Goal: Transaction & Acquisition: Purchase product/service

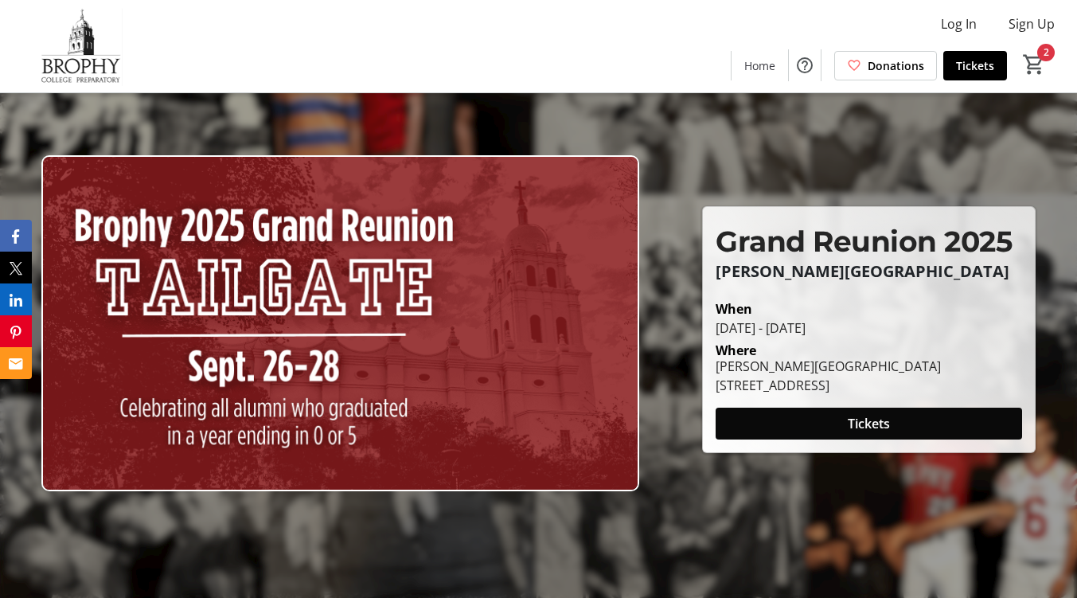
click at [778, 419] on span at bounding box center [869, 423] width 306 height 38
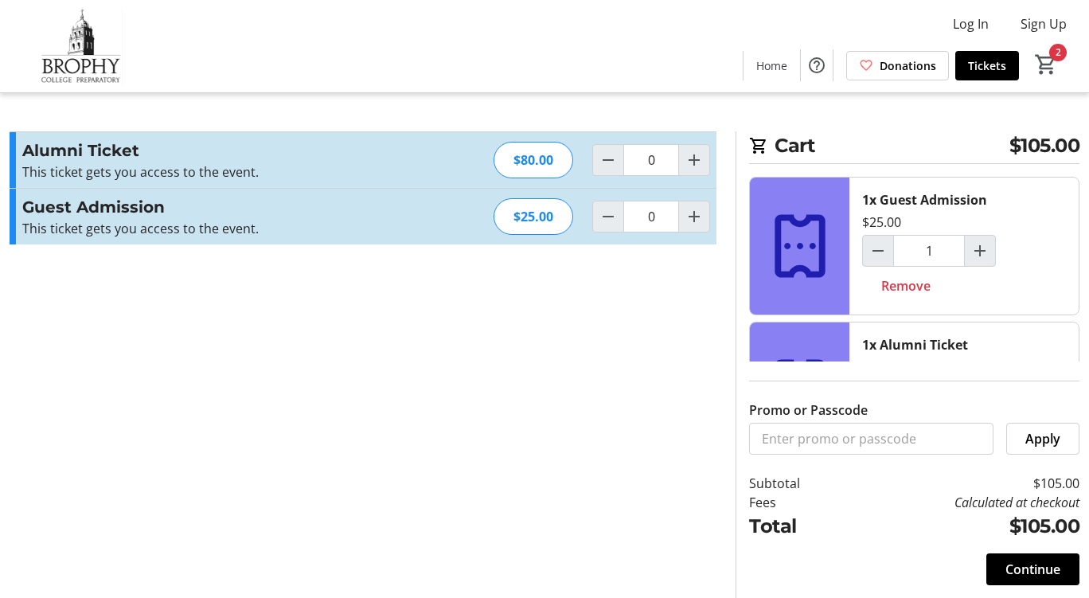
type input "1"
click at [692, 158] on mat-icon "Increment by one" at bounding box center [693, 159] width 19 height 19
type input "2"
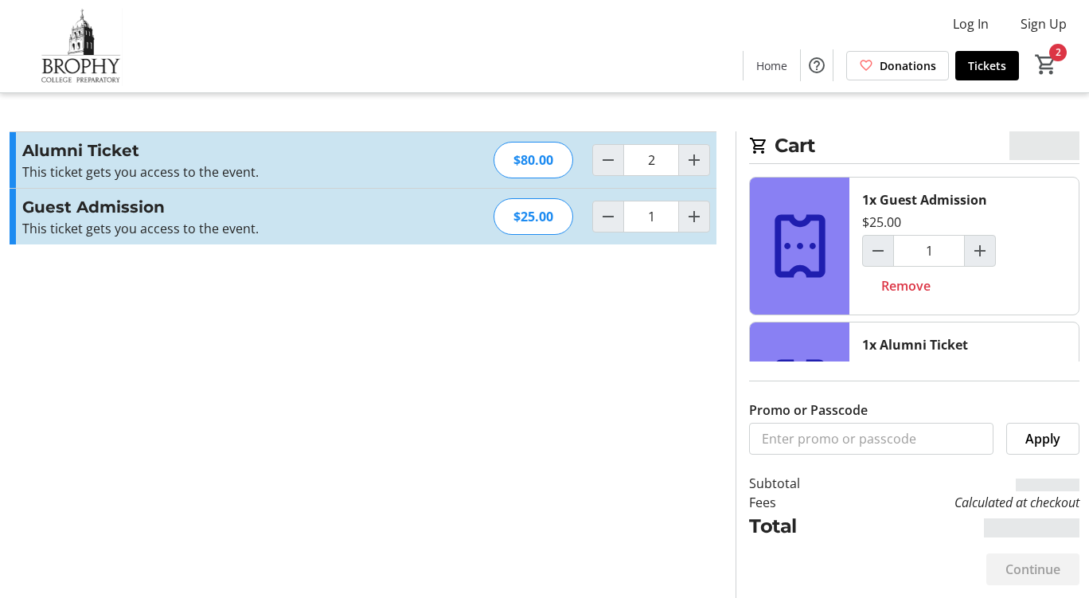
type input "2"
click at [612, 165] on mat-icon "Decrement by one" at bounding box center [608, 159] width 19 height 19
type input "1"
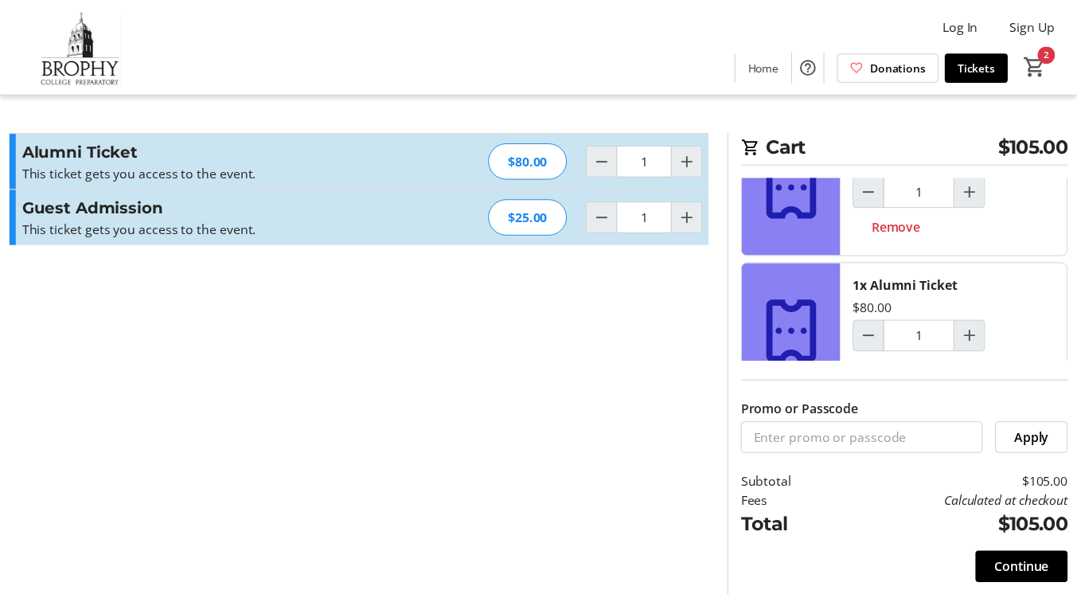
scroll to position [99, 0]
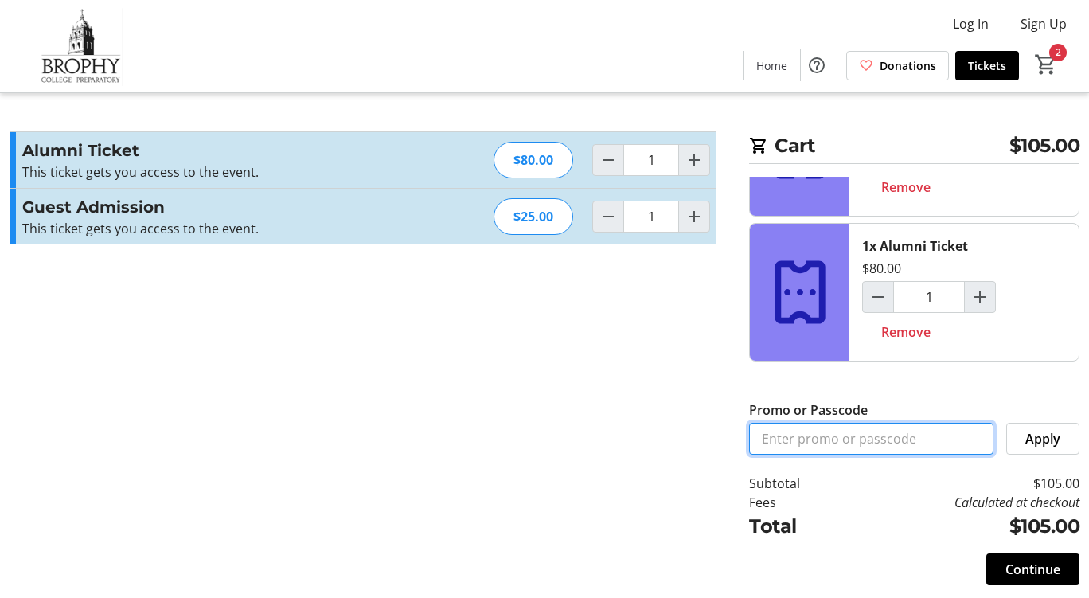
click at [781, 427] on input "Promo or Passcode" at bounding box center [871, 439] width 244 height 32
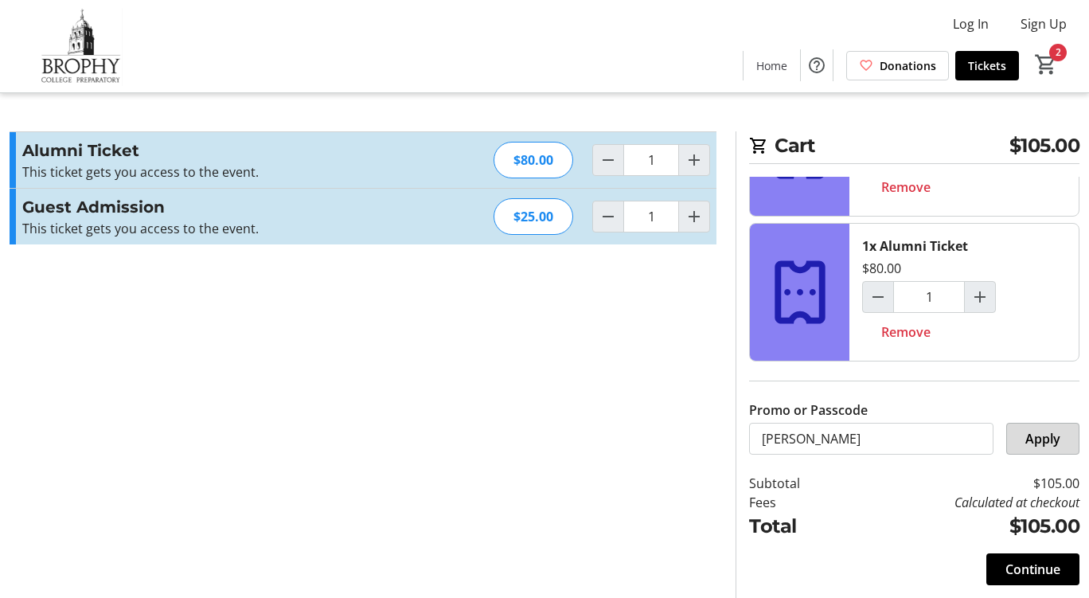
click at [1024, 431] on span at bounding box center [1043, 438] width 72 height 38
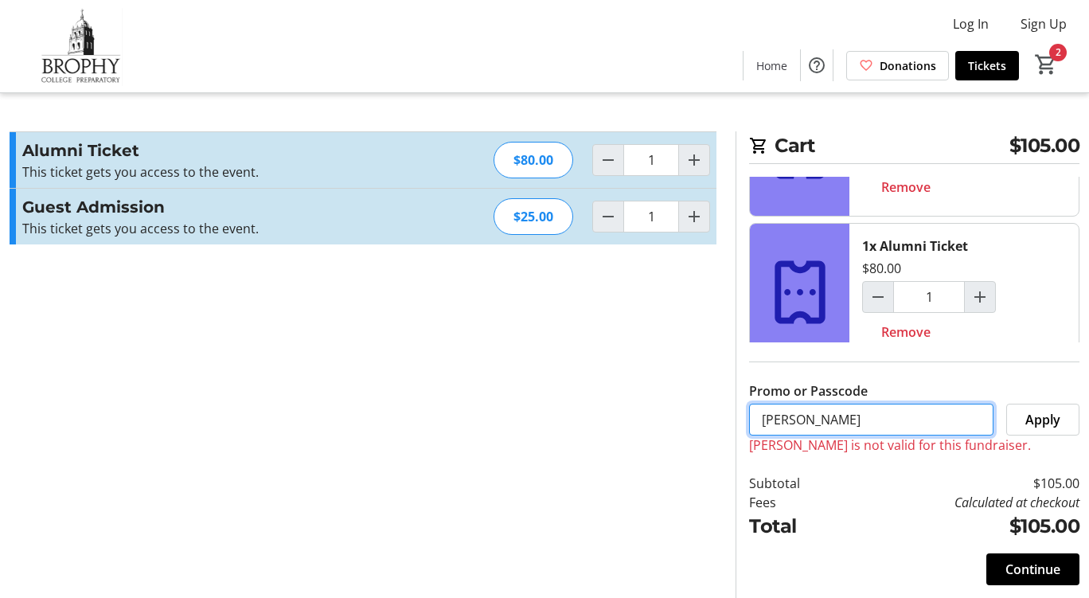
click at [856, 428] on input "[PERSON_NAME]" at bounding box center [871, 420] width 244 height 32
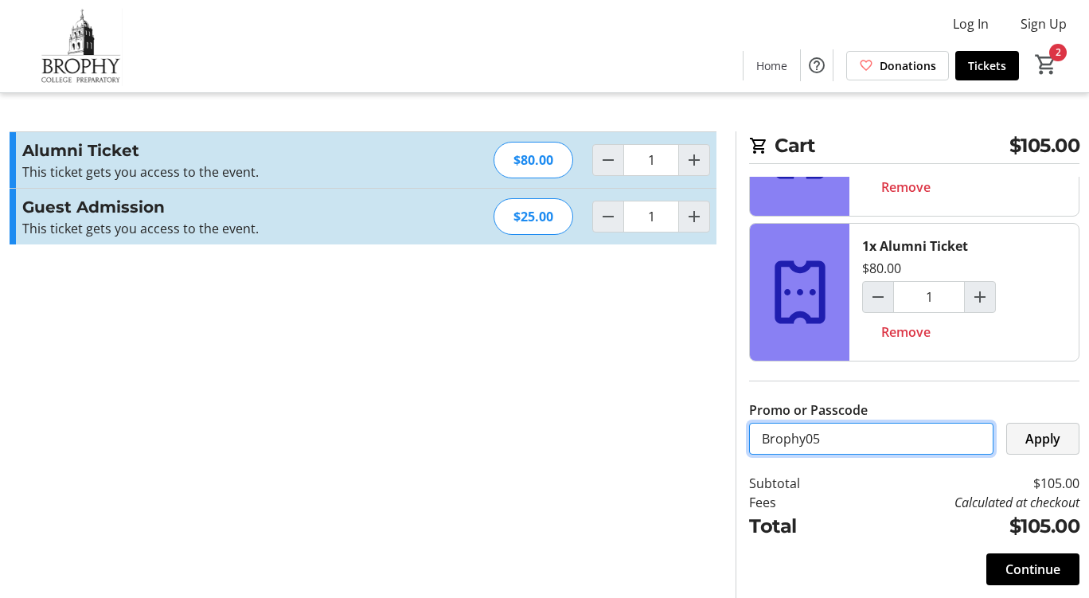
type input "Brophy05"
click at [1042, 443] on span "Apply" at bounding box center [1042, 438] width 35 height 19
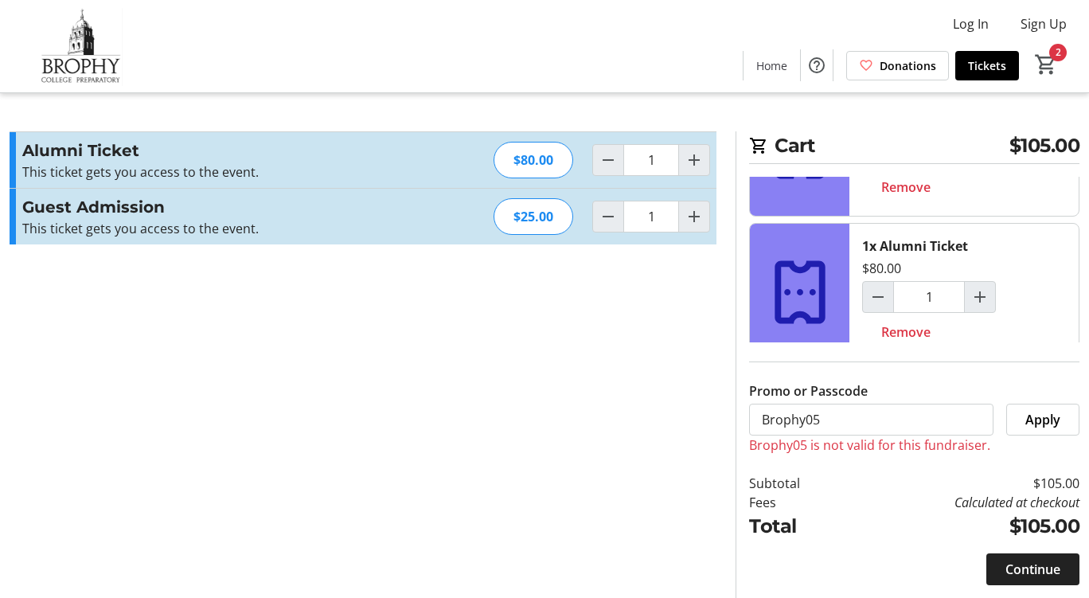
click at [1020, 575] on span "Continue" at bounding box center [1032, 569] width 55 height 19
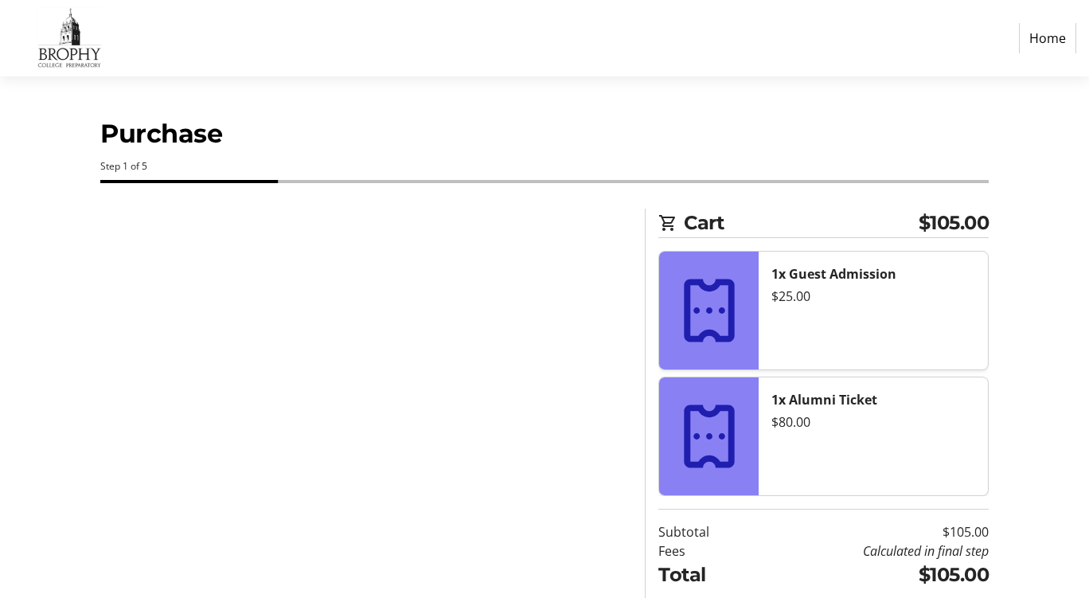
select select "US"
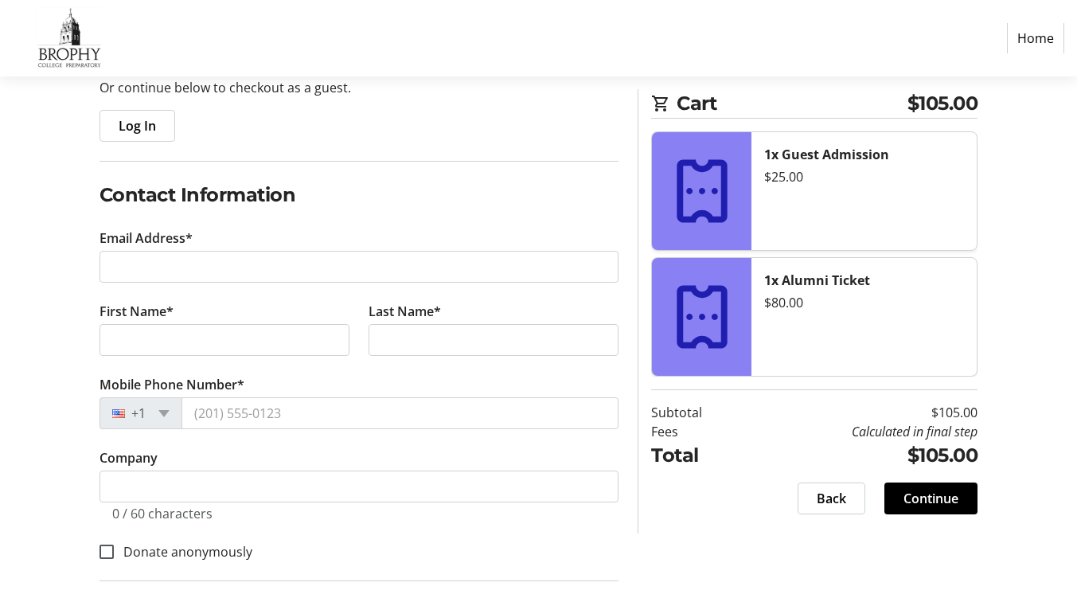
scroll to position [205, 0]
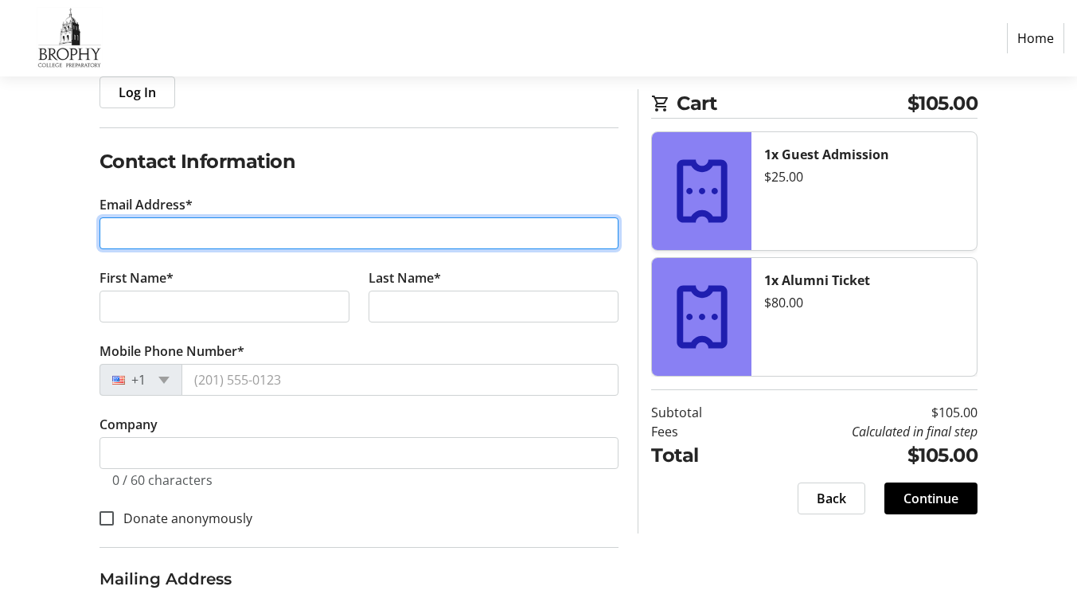
click at [119, 232] on input "Email Address*" at bounding box center [359, 233] width 520 height 32
type input "[EMAIL_ADDRESS][DOMAIN_NAME]"
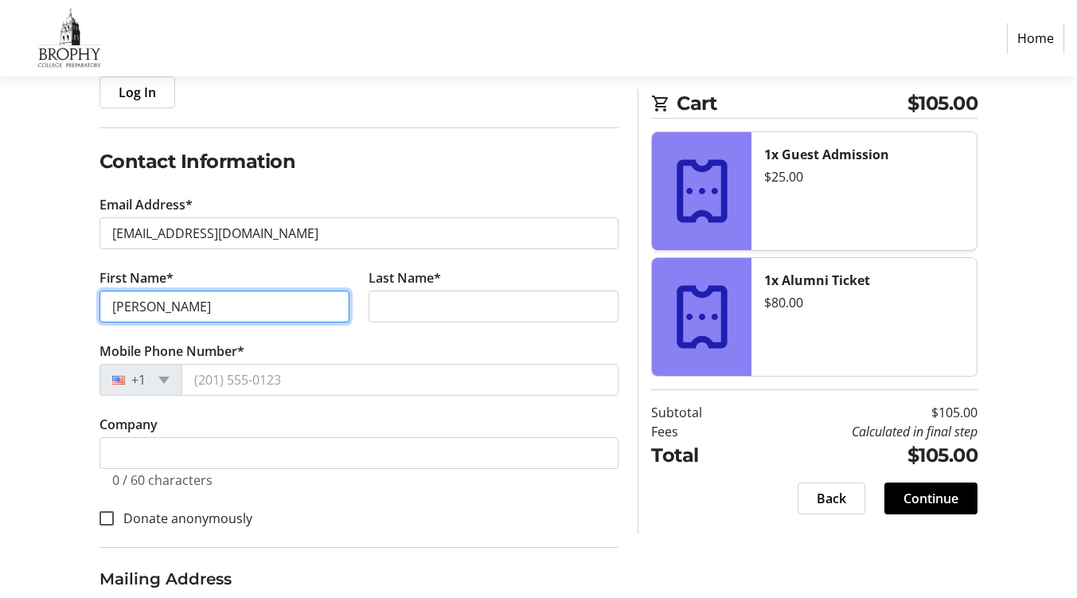
type input "[PERSON_NAME]"
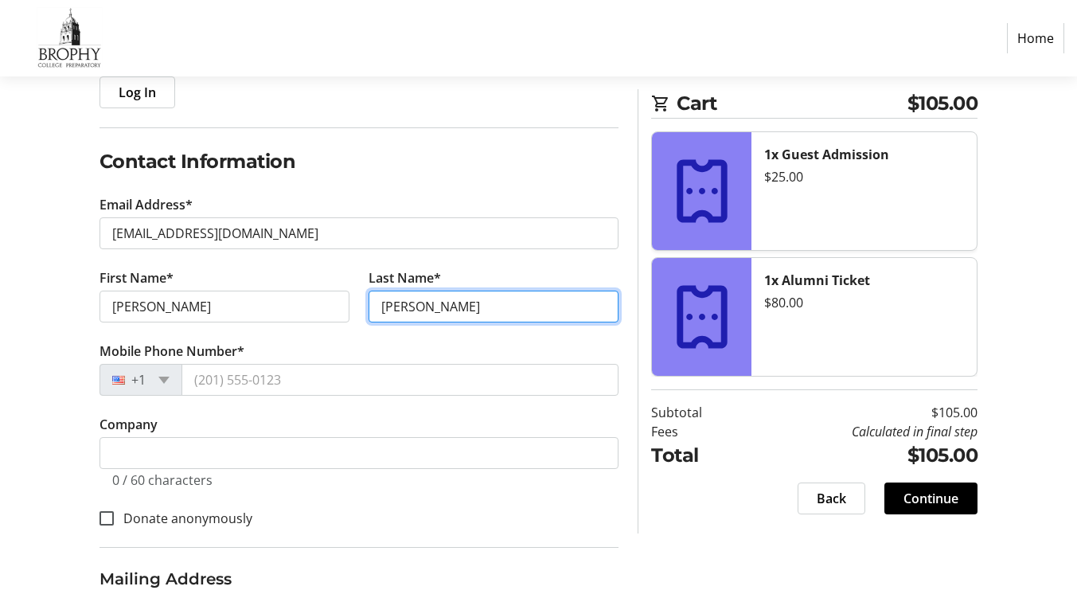
type input "[PERSON_NAME]"
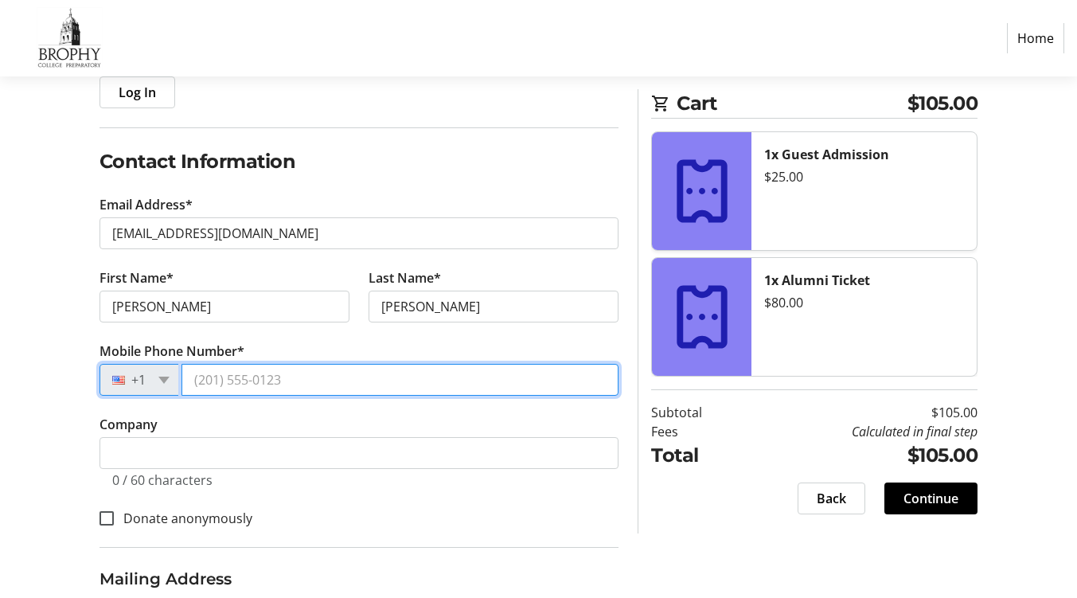
click at [208, 371] on input "Mobile Phone Number*" at bounding box center [400, 380] width 438 height 32
type input "4"
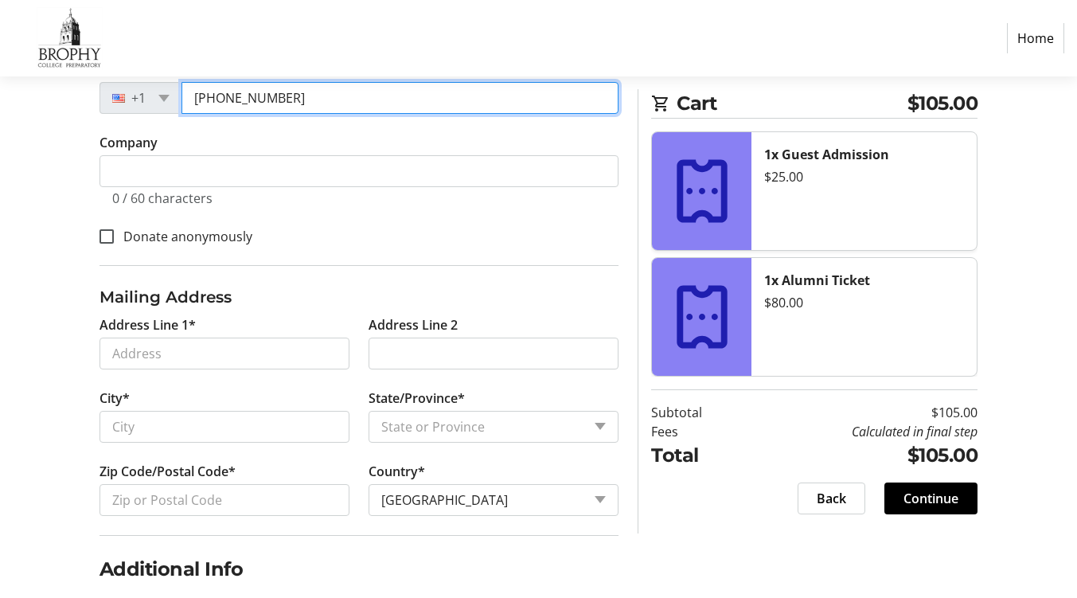
scroll to position [485, 0]
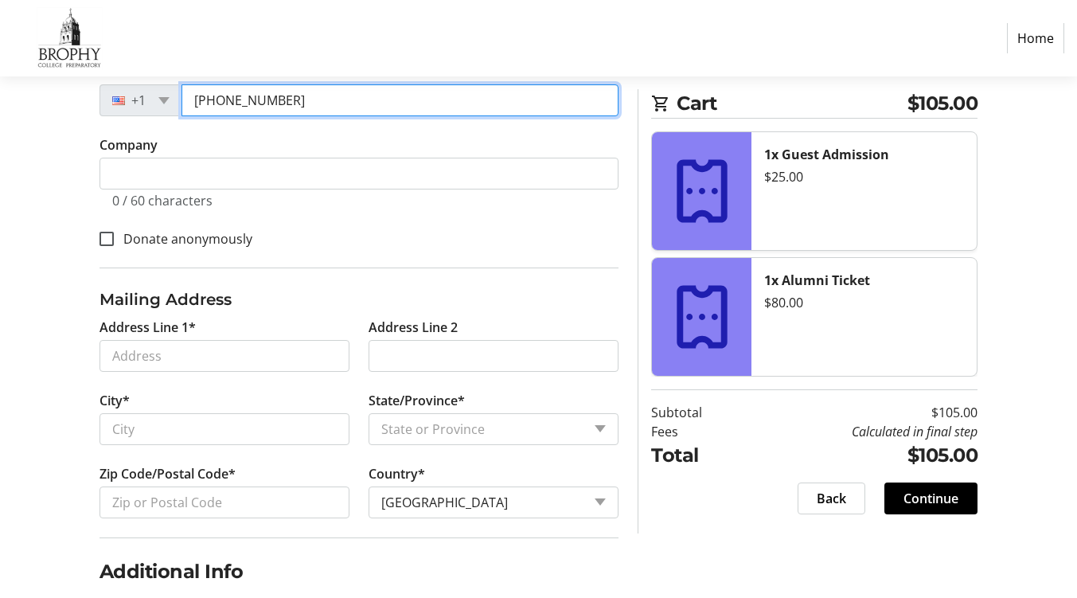
type input "[PHONE_NUMBER]"
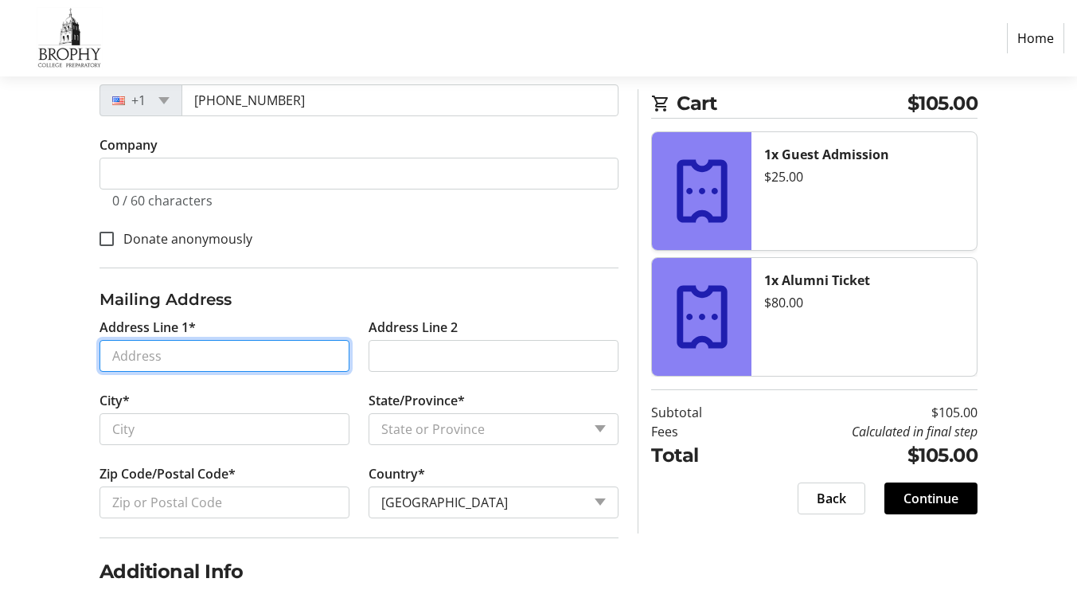
click at [159, 354] on input "Address Line 1*" at bounding box center [224, 356] width 250 height 32
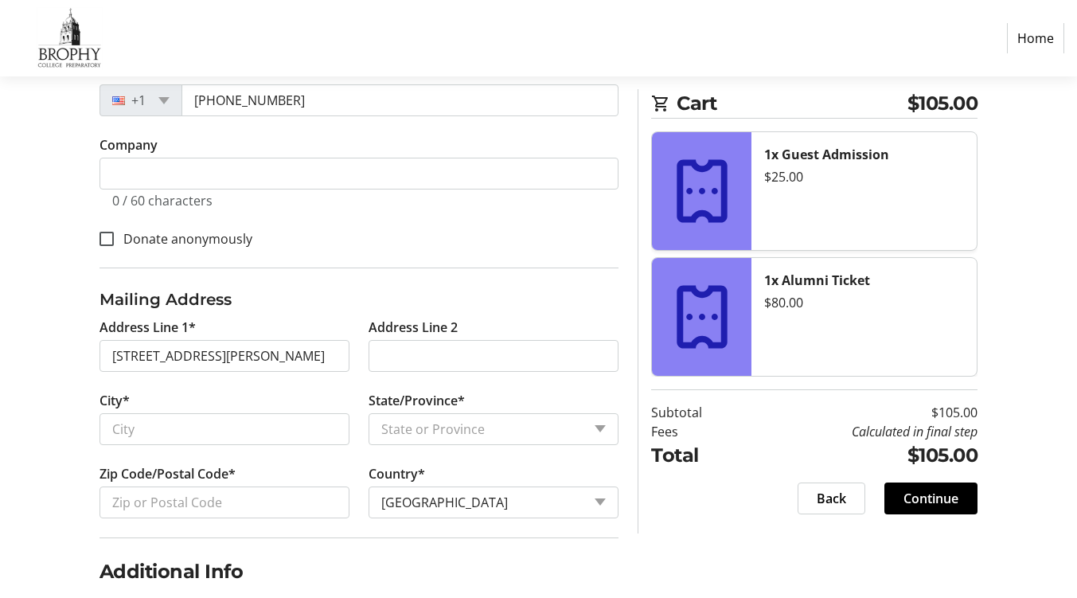
type input "[STREET_ADDRESS][PERSON_NAME]"
type input "Phoenix"
select select "AZ"
type input "85016"
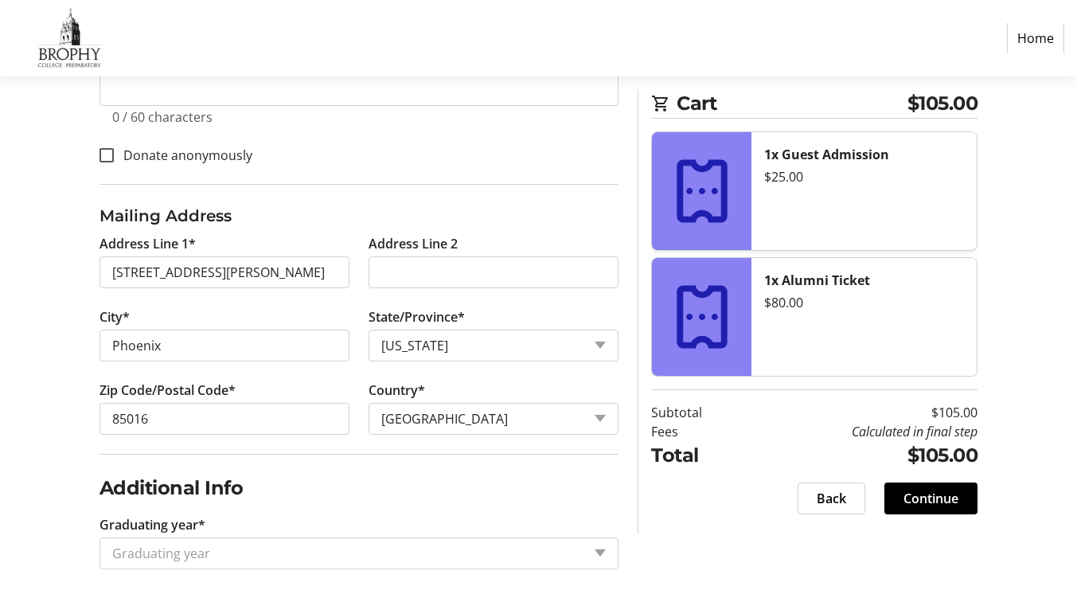
scroll to position [577, 0]
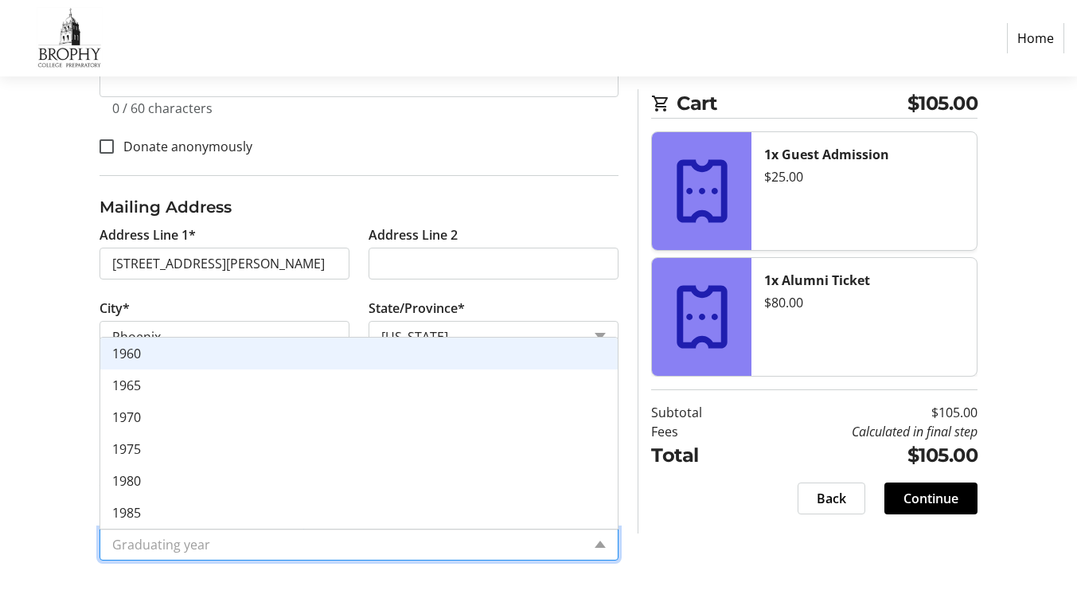
click at [322, 540] on input "Graduating year*" at bounding box center [347, 544] width 470 height 19
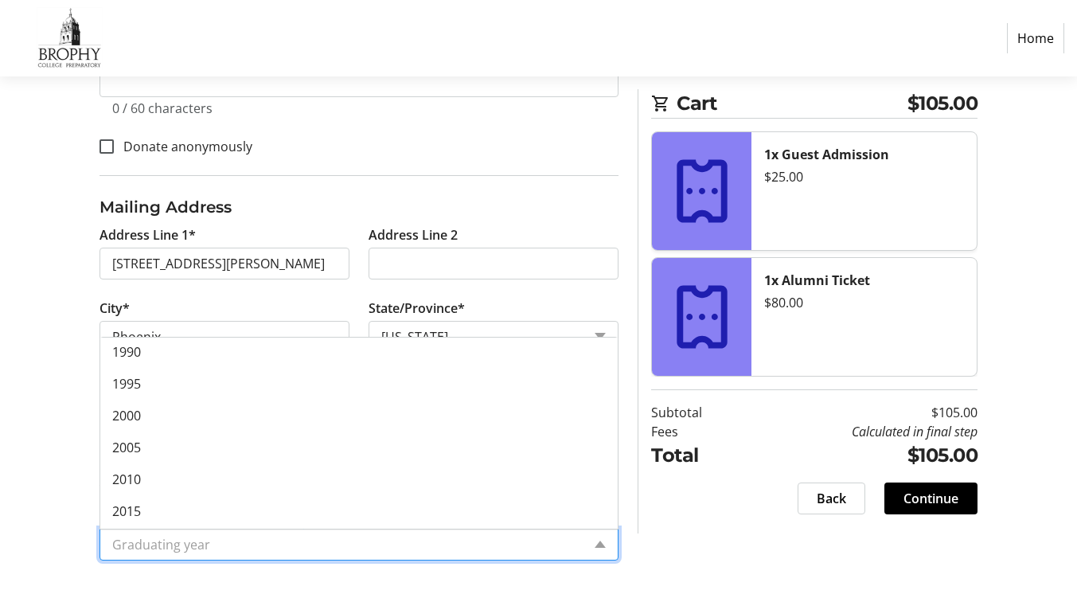
scroll to position [223, 0]
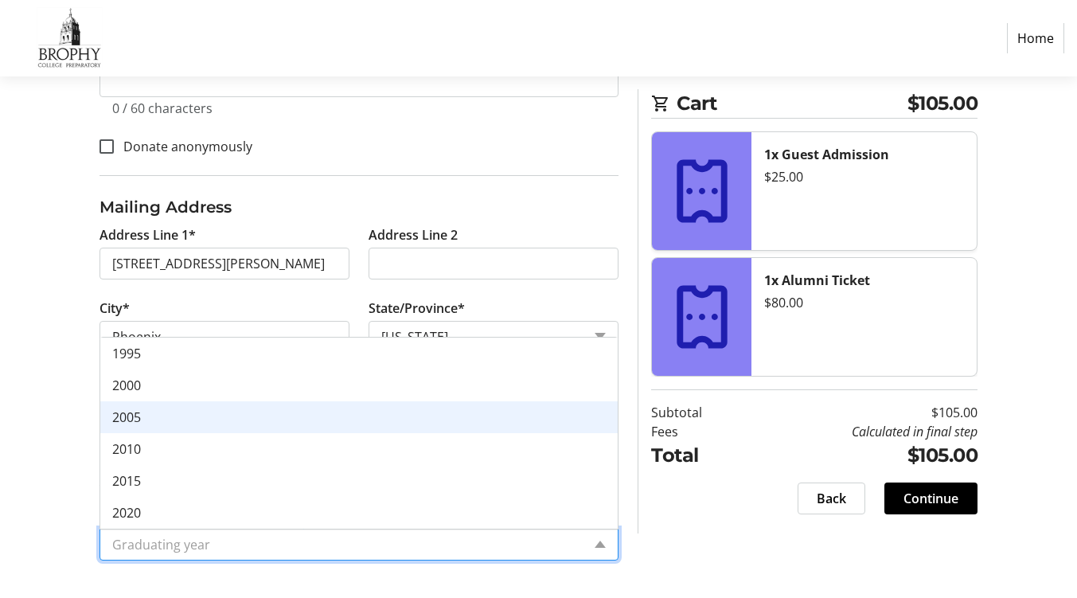
click at [285, 418] on div "2005" at bounding box center [359, 417] width 518 height 32
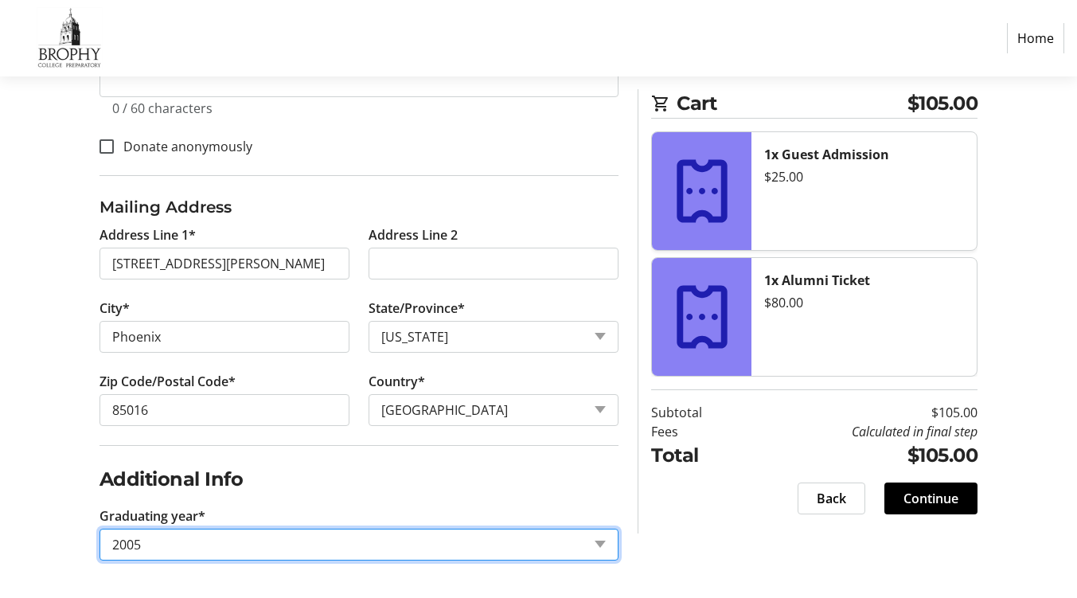
click at [52, 463] on div "Log In to Your Account (Optional) Or continue below to checkout as a guest. Log…" at bounding box center [538, 115] width 1077 height 967
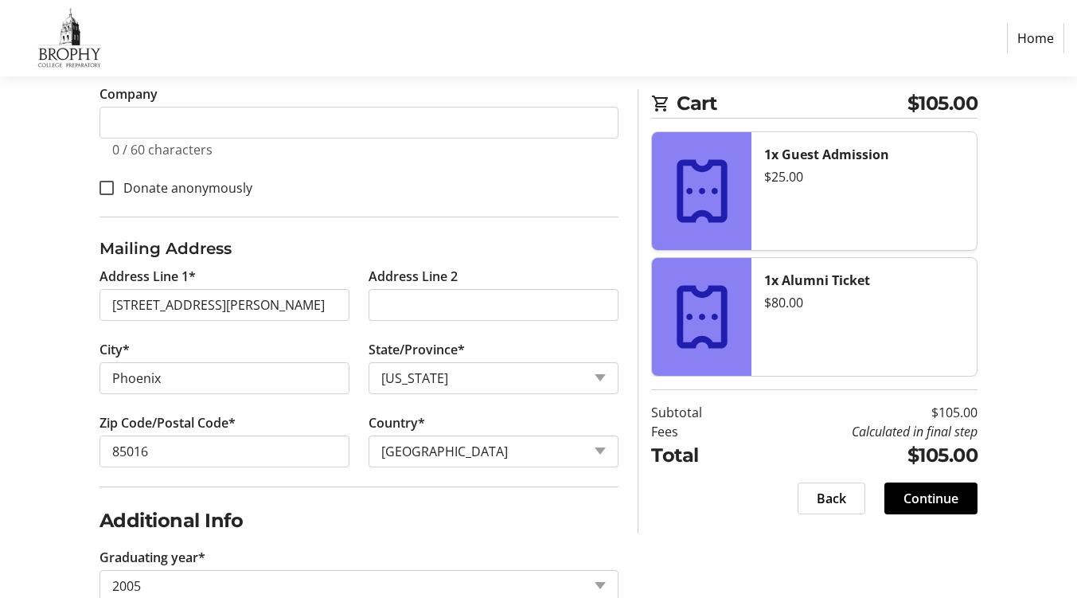
scroll to position [577, 0]
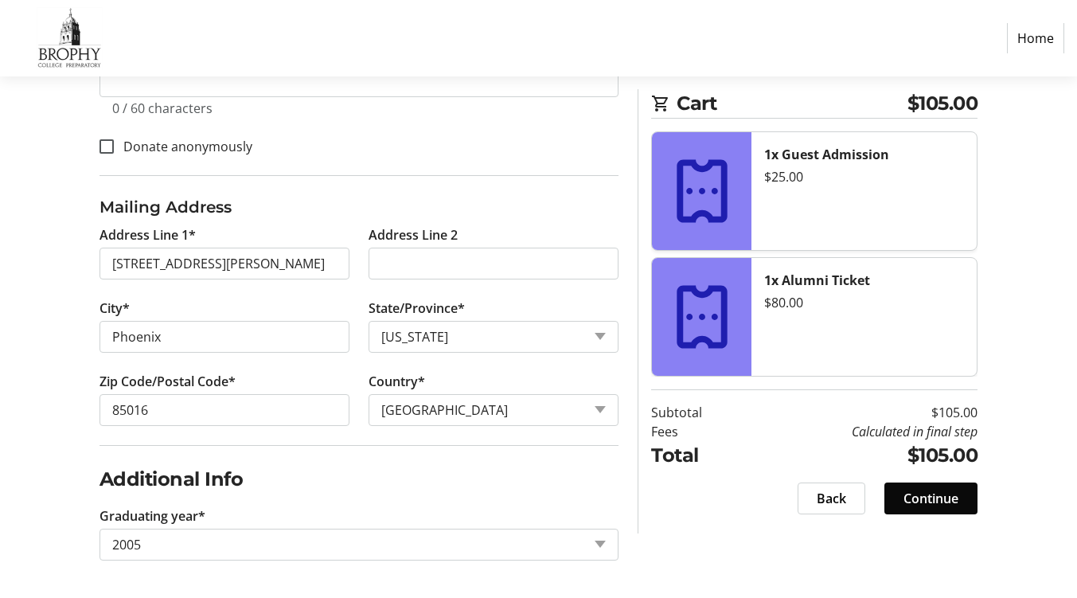
click at [923, 508] on span at bounding box center [930, 498] width 93 height 38
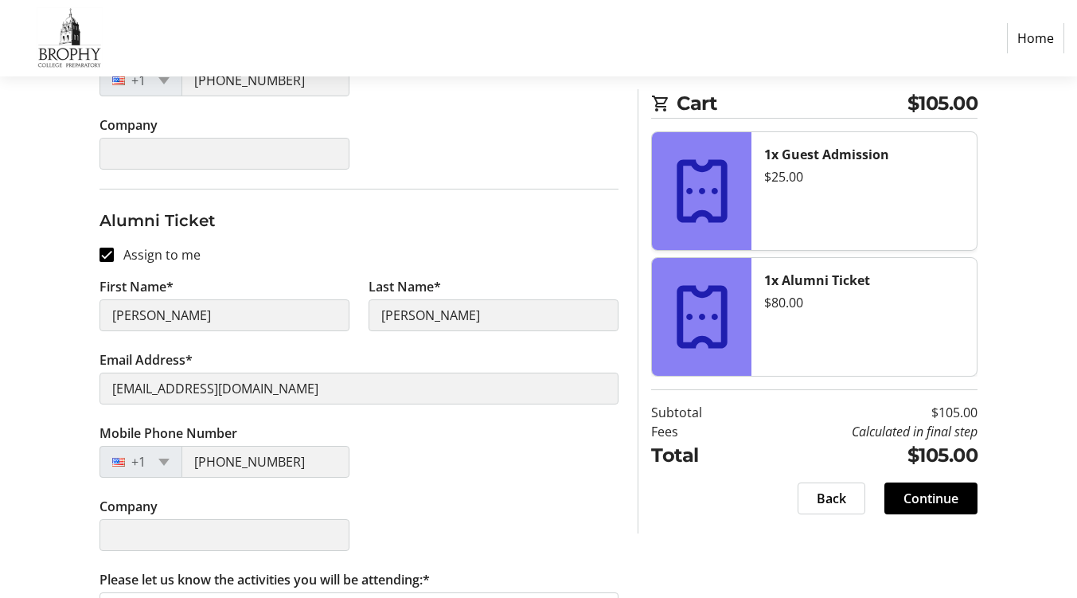
scroll to position [526, 0]
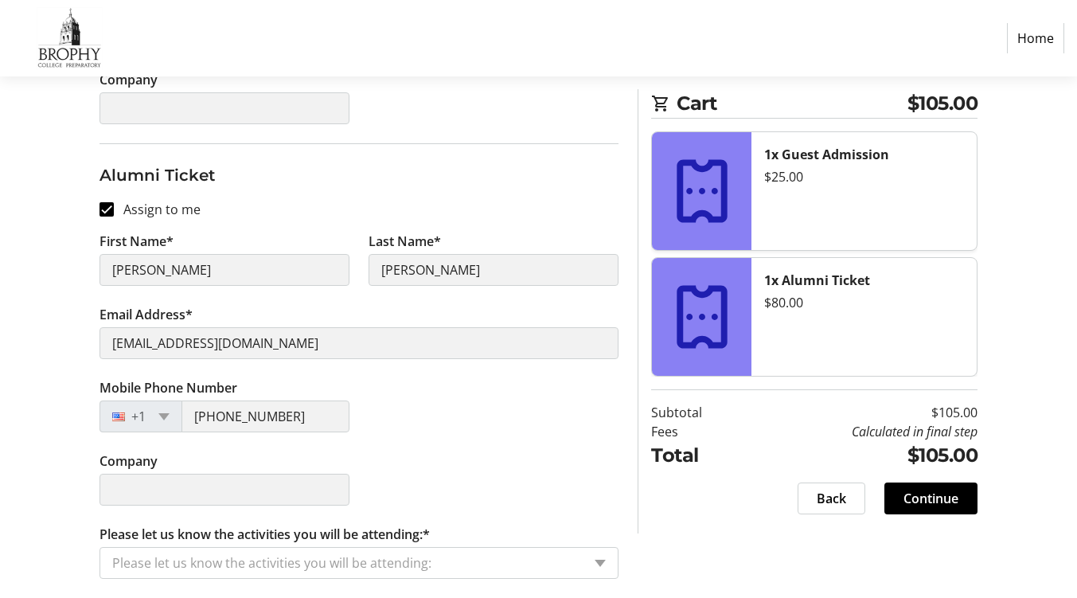
click at [279, 560] on input "Please let us know the activities you will be attending:*" at bounding box center [347, 562] width 470 height 19
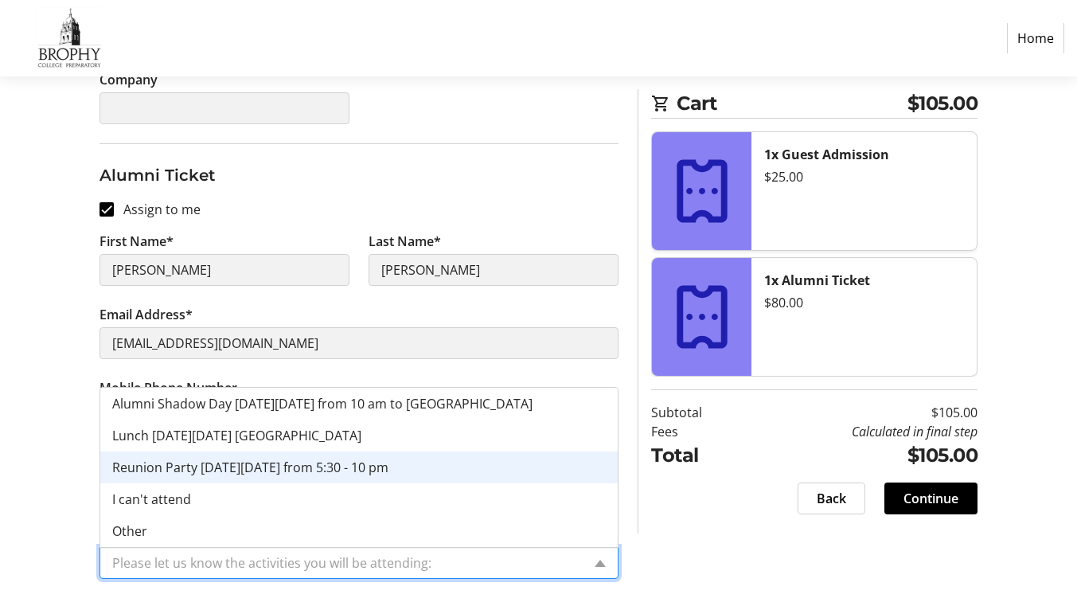
click at [167, 463] on span "Reunion Party [DATE][DATE] from 5:30 - 10 pm" at bounding box center [250, 467] width 276 height 18
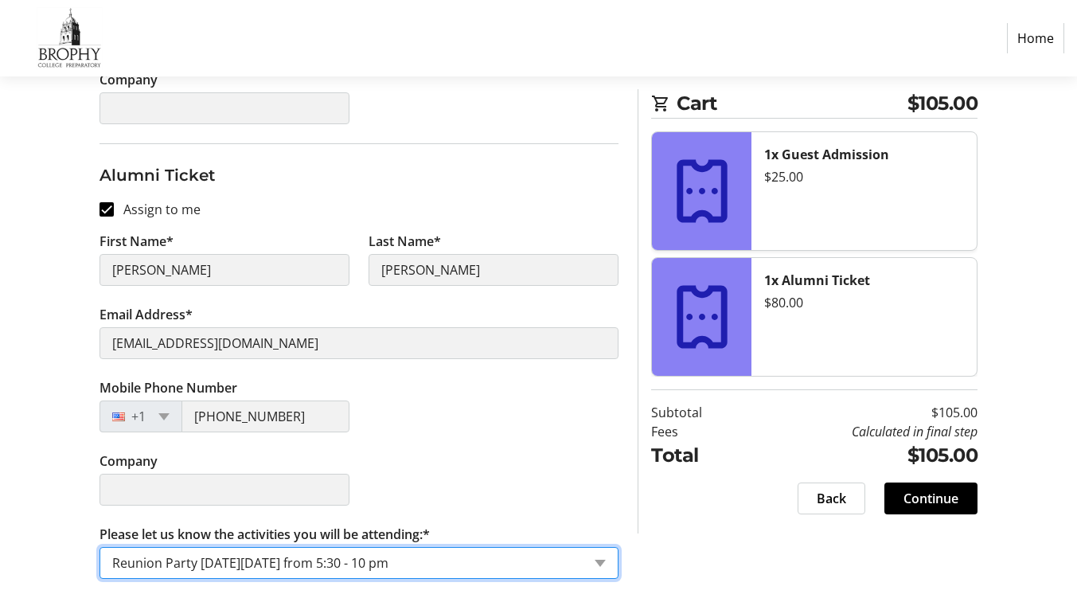
click at [608, 565] on div "Please let us know the activities you will be attending: × Reunion Party [DATE]…" at bounding box center [359, 563] width 520 height 32
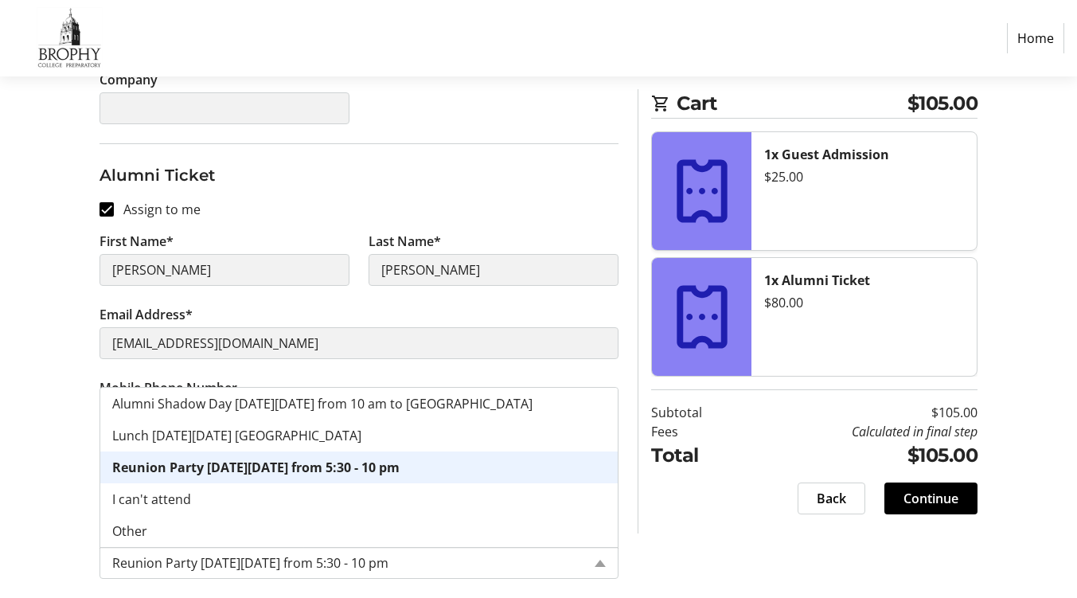
click at [710, 532] on section "Cart $105.00 1x Guest Admission $25.00 1x Alumni Ticket $80.00 Subtotal $105.00…" at bounding box center [814, 311] width 326 height 444
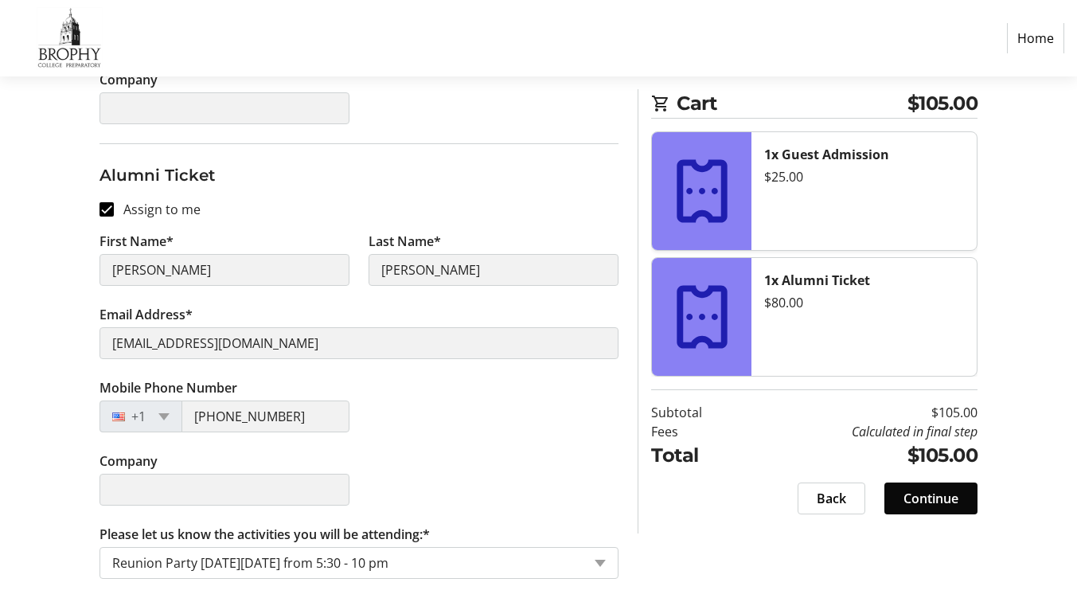
click at [941, 493] on span "Continue" at bounding box center [930, 498] width 55 height 19
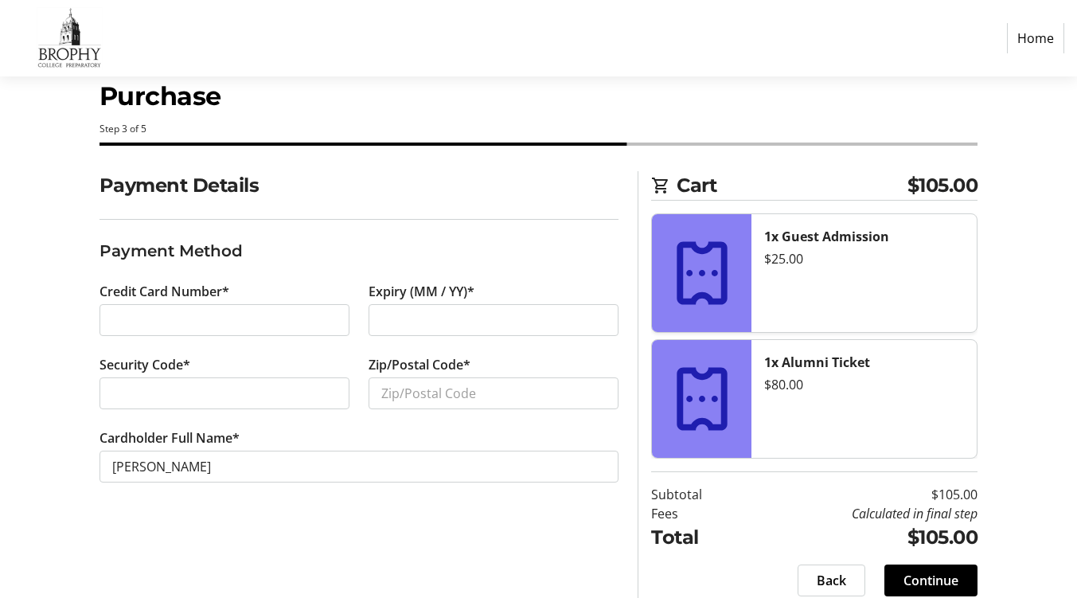
scroll to position [55, 0]
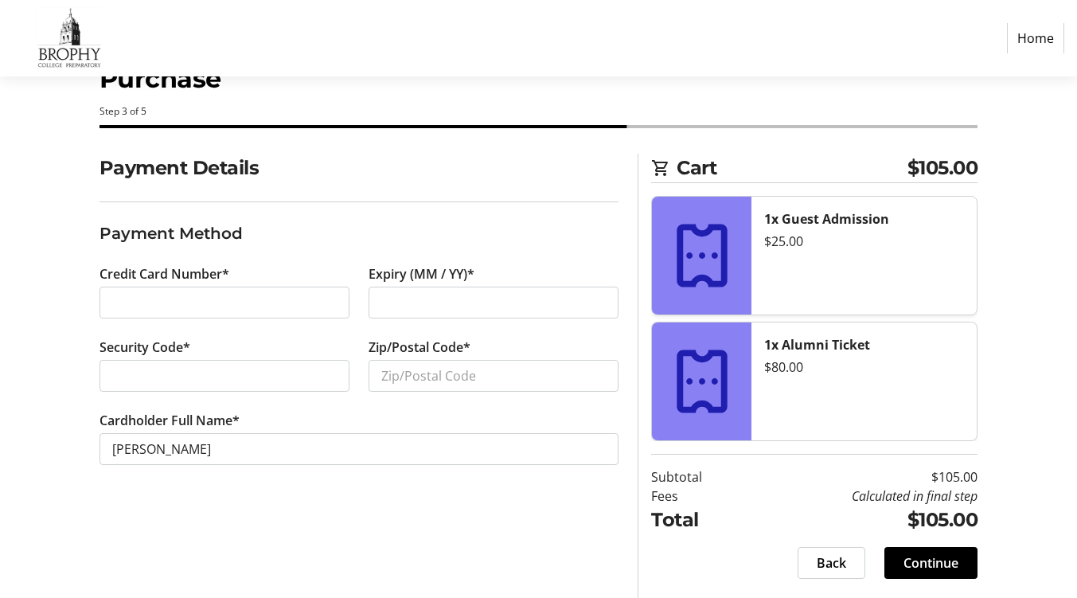
click at [392, 292] on div at bounding box center [493, 303] width 250 height 32
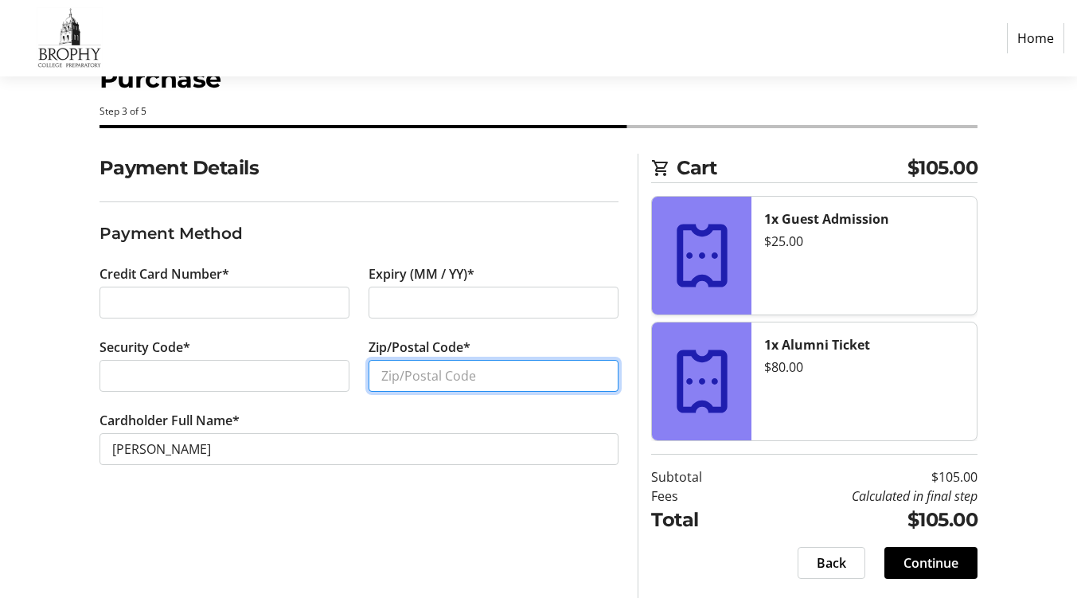
click at [416, 377] on input "Zip/Postal Code*" at bounding box center [493, 376] width 250 height 32
type input "85016"
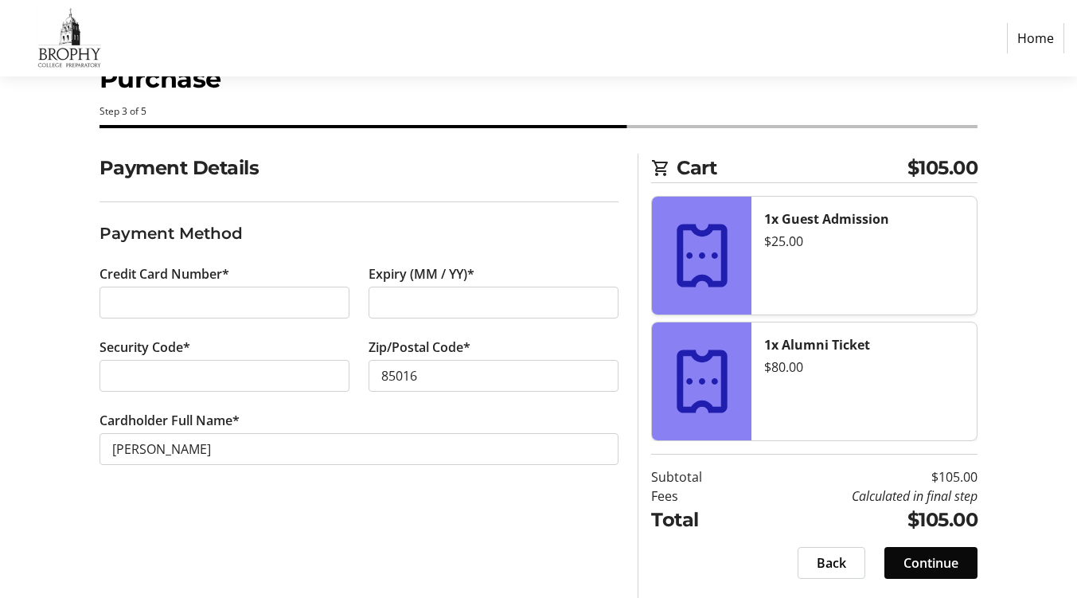
click at [927, 564] on span "Continue" at bounding box center [930, 562] width 55 height 19
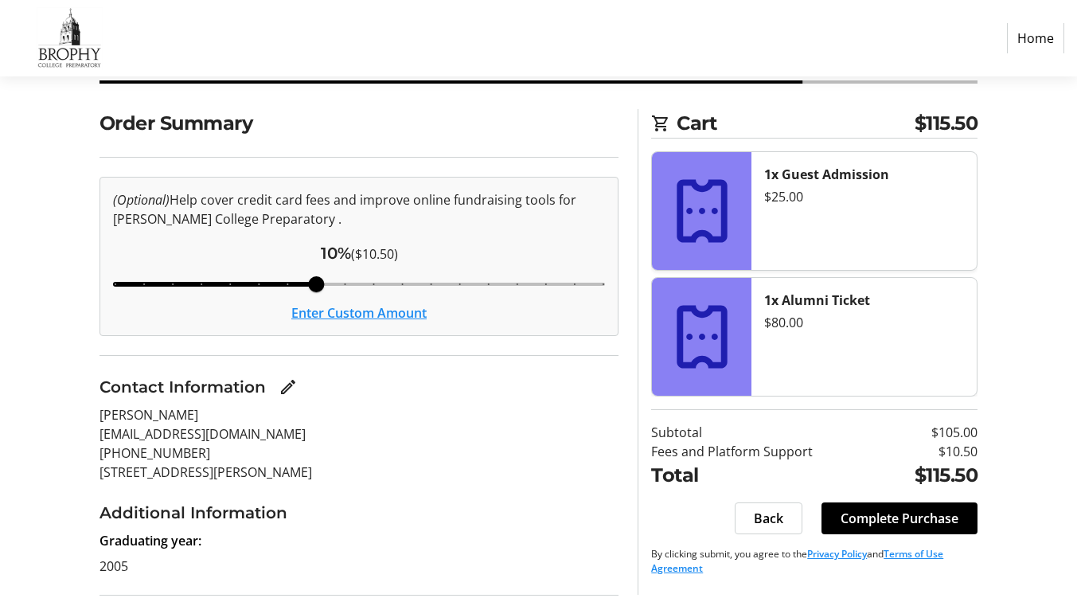
scroll to position [88, 0]
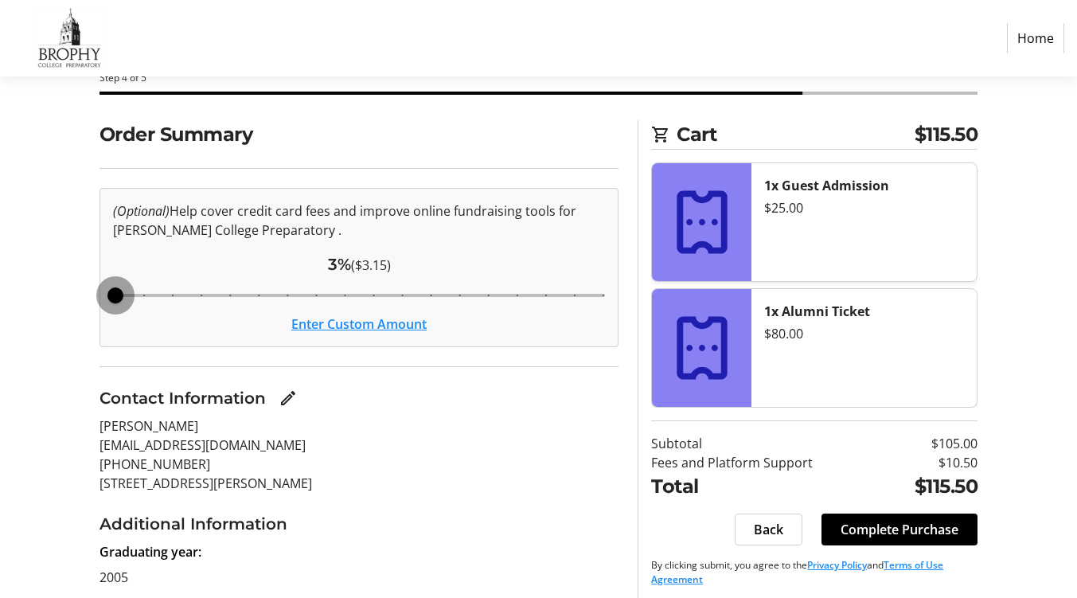
drag, startPoint x: 311, startPoint y: 297, endPoint x: 88, endPoint y: 291, distance: 222.9
type input "3"
click at [96, 291] on input "range" at bounding box center [359, 295] width 526 height 35
drag, startPoint x: 115, startPoint y: 295, endPoint x: 92, endPoint y: 293, distance: 24.0
click at [96, 293] on input "range" at bounding box center [359, 295] width 526 height 35
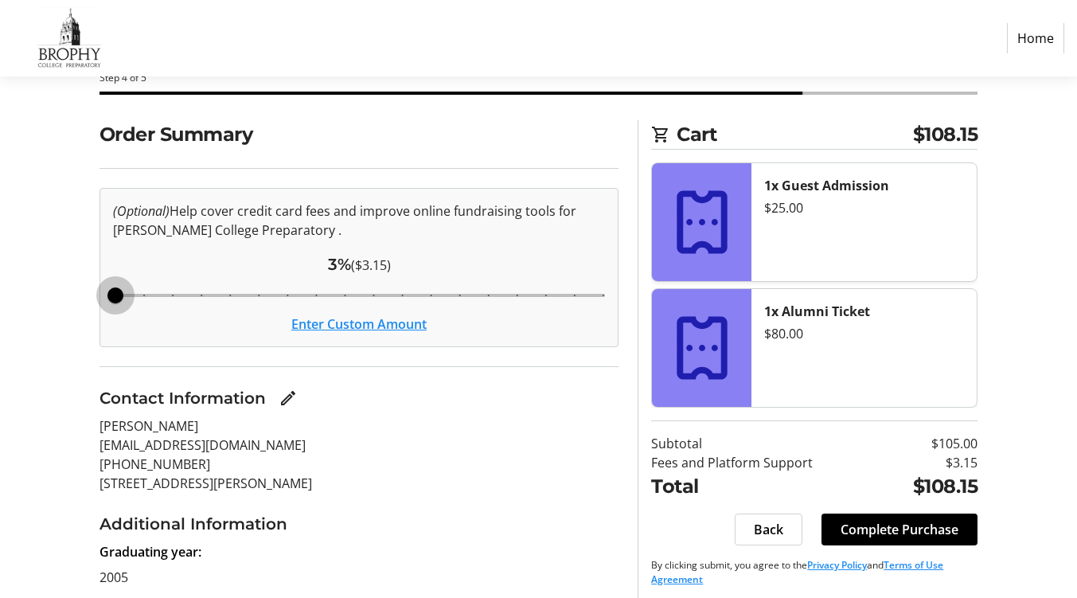
click at [502, 254] on div "3% ($3.15)" at bounding box center [359, 264] width 493 height 24
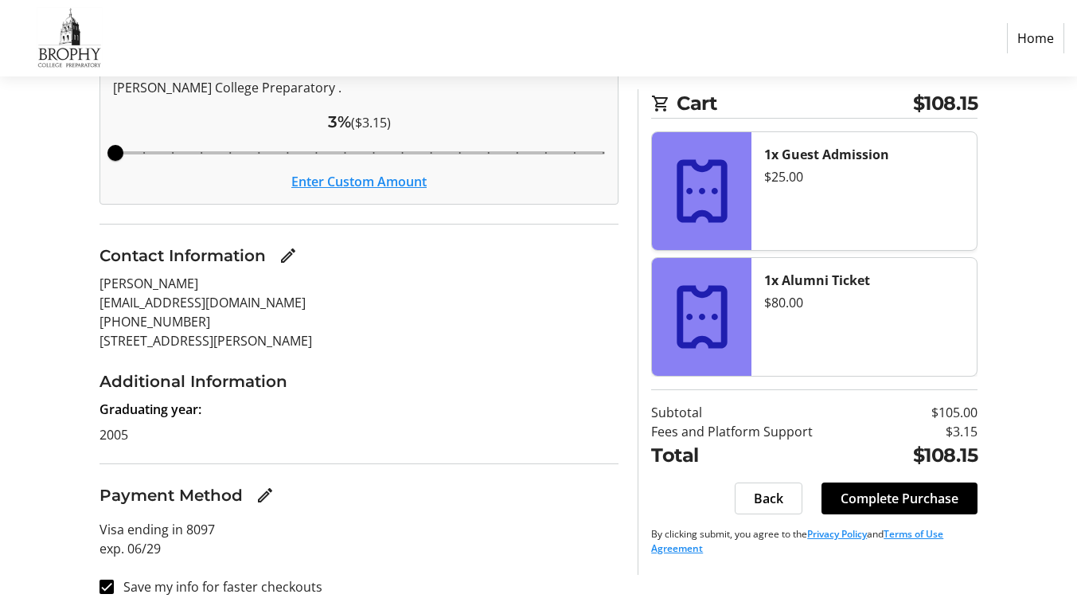
scroll to position [248, 0]
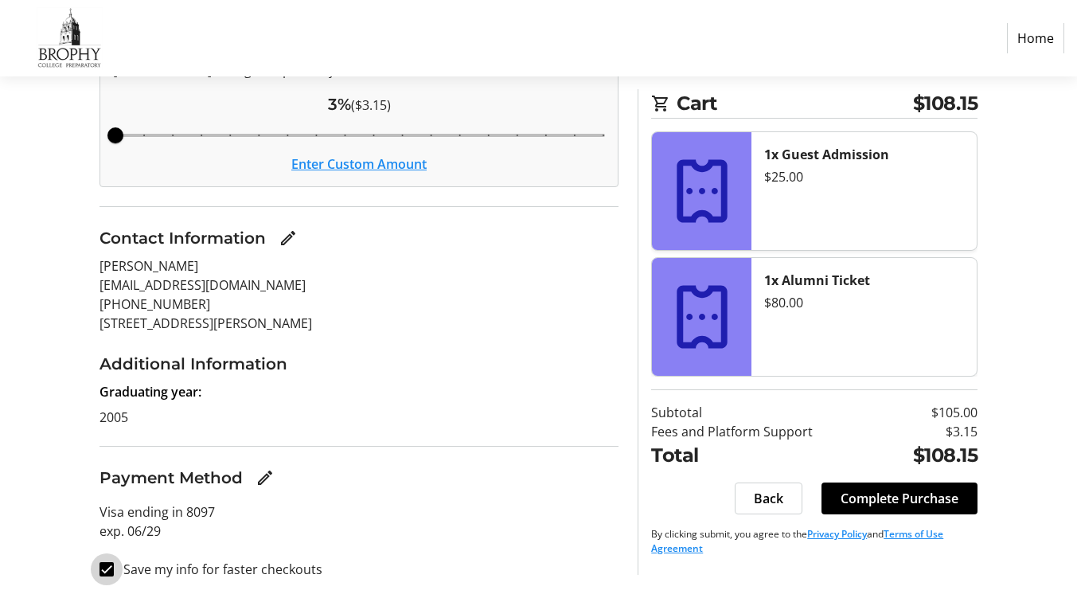
click at [108, 573] on input "Save my info for faster checkouts" at bounding box center [106, 569] width 14 height 14
checkbox input "false"
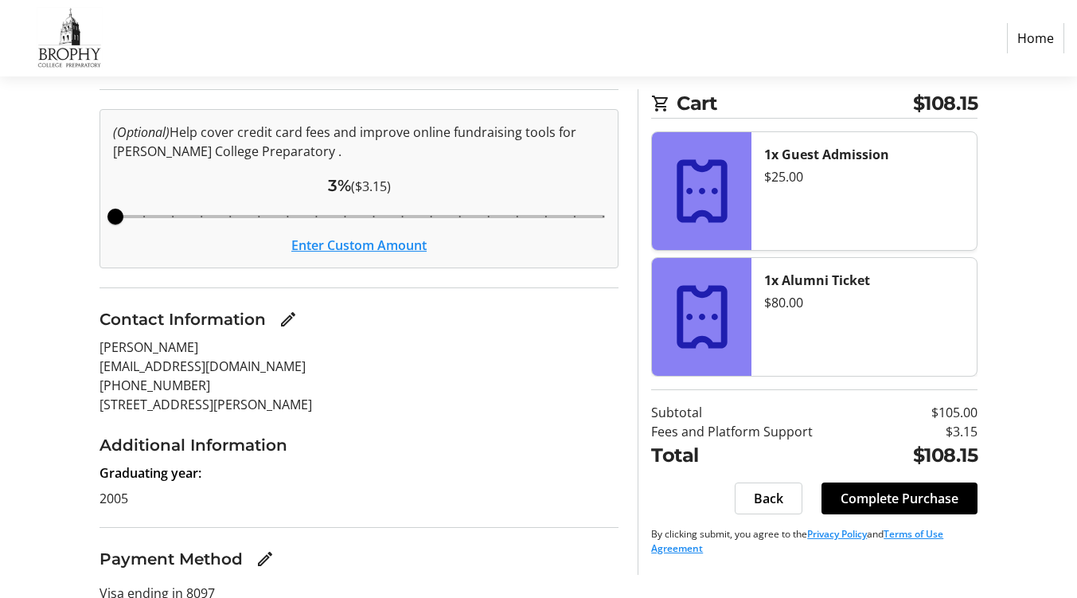
scroll to position [163, 0]
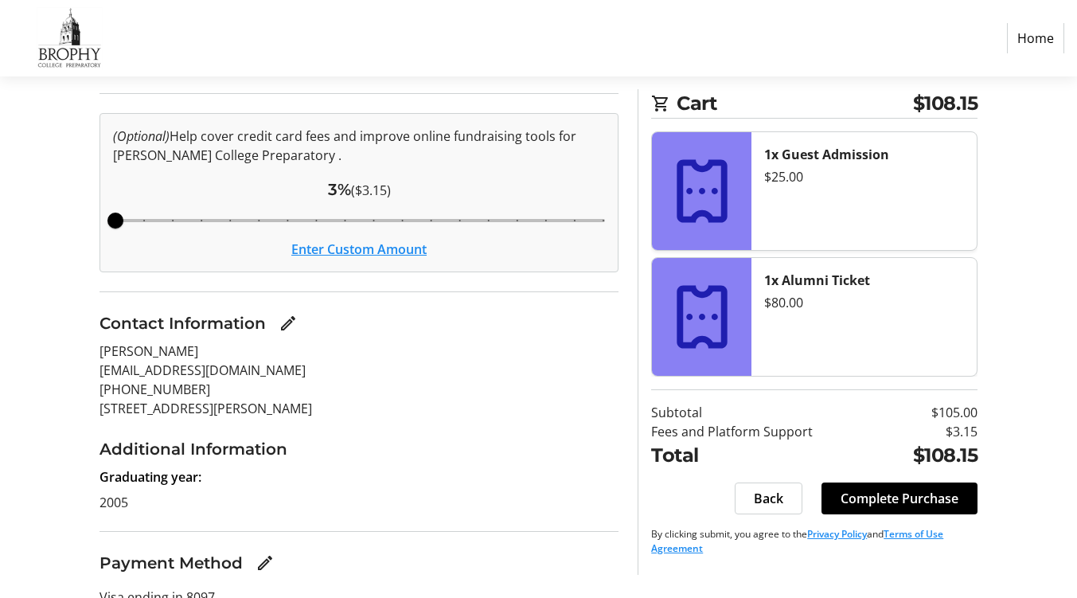
click at [343, 252] on button "Enter Custom Amount" at bounding box center [358, 249] width 135 height 19
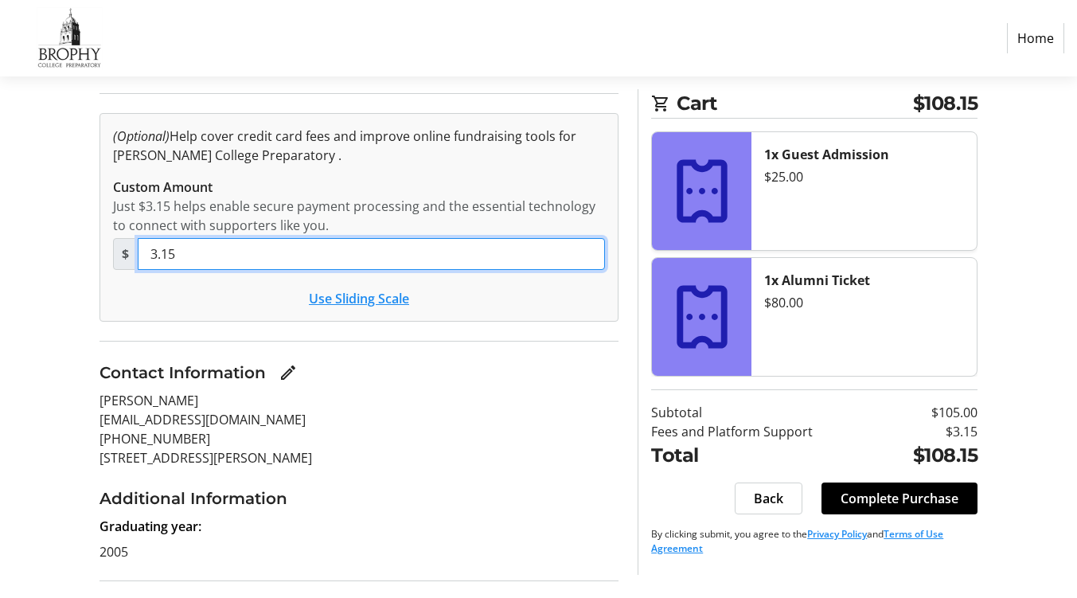
drag, startPoint x: 193, startPoint y: 257, endPoint x: 122, endPoint y: 246, distance: 72.5
click at [122, 246] on div "$ 3.15" at bounding box center [359, 254] width 493 height 32
type input "0"
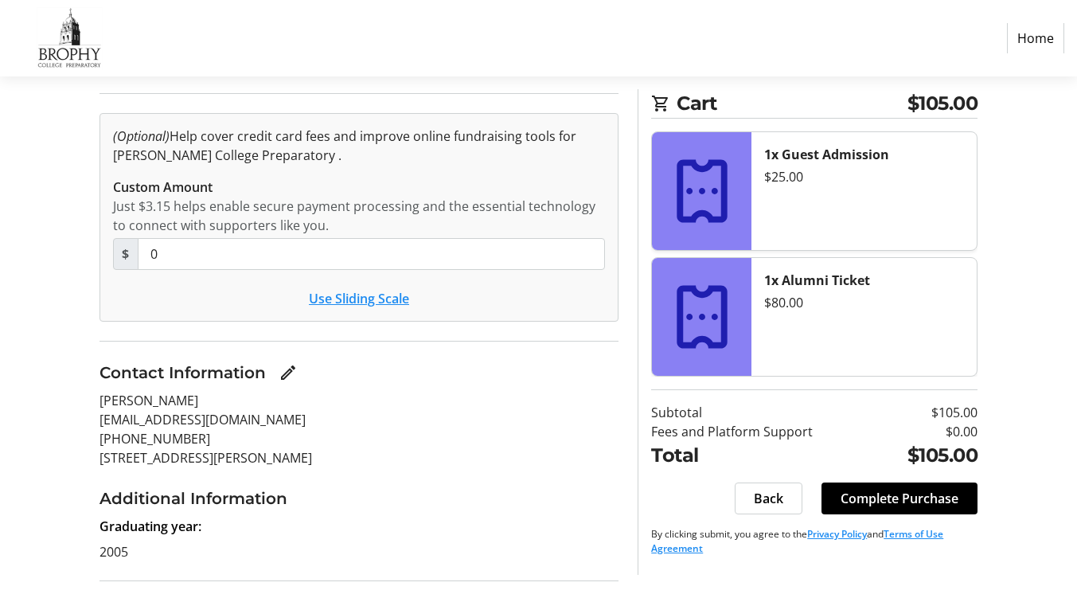
click at [359, 358] on section "Order Summary (Optional) Help cover credit card fees and improve online fundrai…" at bounding box center [359, 388] width 520 height 687
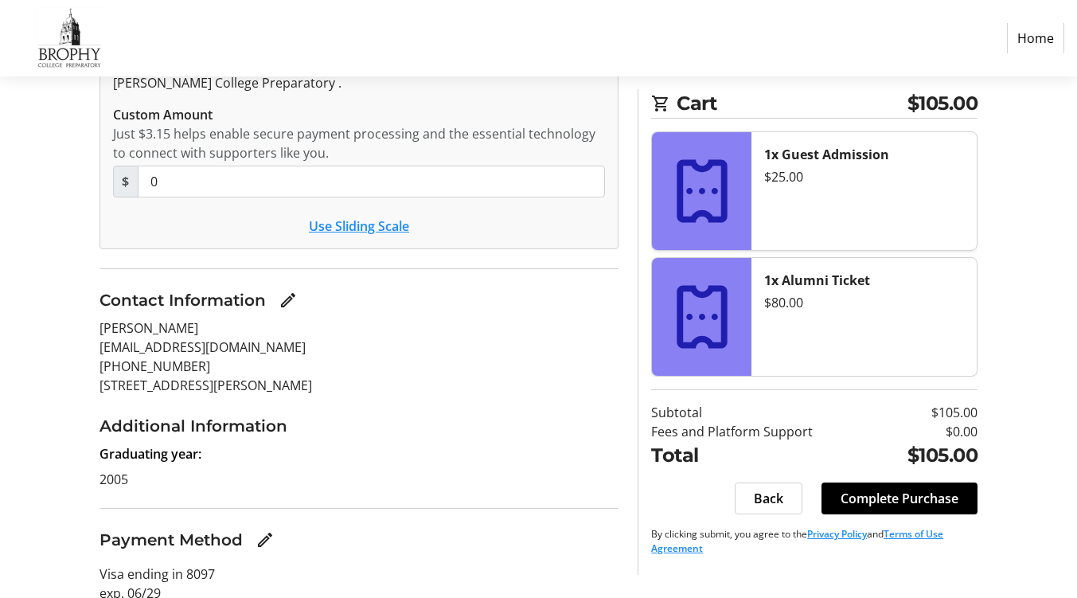
scroll to position [237, 0]
click at [902, 506] on span "Complete Purchase" at bounding box center [899, 498] width 118 height 19
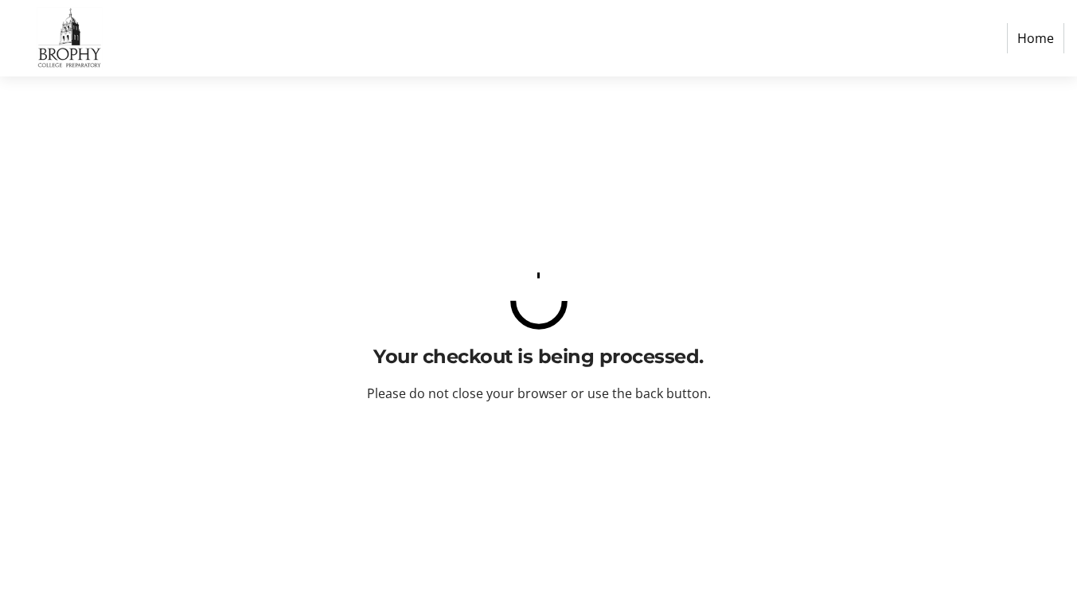
scroll to position [0, 0]
